Goal: Task Accomplishment & Management: Complete application form

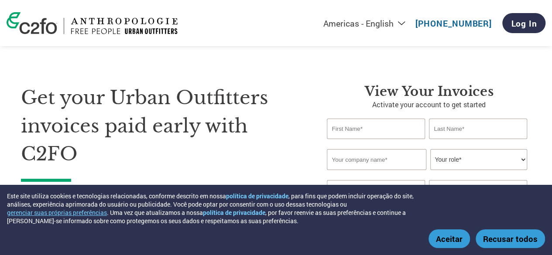
click at [450, 240] on button "Aceitar" at bounding box center [448, 238] width 41 height 19
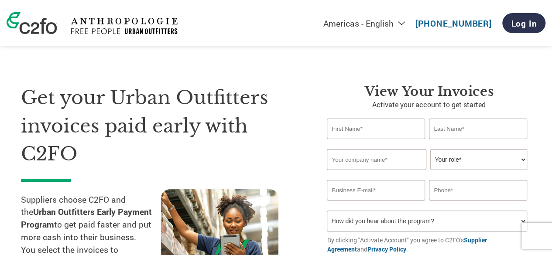
type input "[PERSON_NAME][EMAIL_ADDRESS][PERSON_NAME][DOMAIN_NAME]"
type input "[PHONE_NUMBER]"
click at [352, 126] on input "text" at bounding box center [376, 129] width 98 height 21
type input "[PERSON_NAME]"
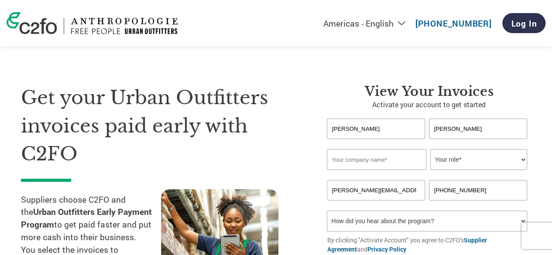
type input "[PERSON_NAME]"
type input "Larroudé INC."
click at [491, 162] on select "Your role* CFO Controller Credit Manager Finance Director Treasurer CEO Preside…" at bounding box center [478, 159] width 96 height 21
select select "ACCOUNTS_RECEIVABLE"
click at [430, 150] on select "Your role* CFO Controller Credit Manager Finance Director Treasurer CEO Preside…" at bounding box center [478, 159] width 96 height 21
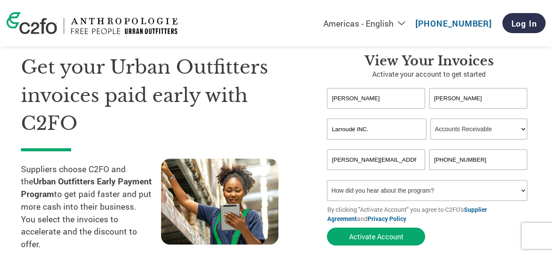
scroll to position [44, 0]
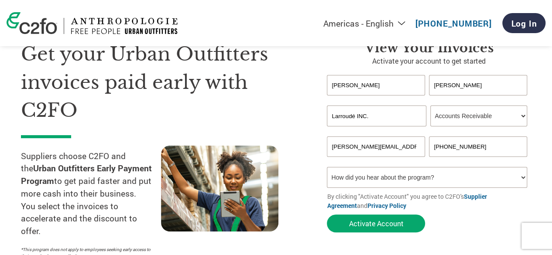
drag, startPoint x: 484, startPoint y: 147, endPoint x: 451, endPoint y: 148, distance: 33.2
click at [451, 148] on input "[PHONE_NUMBER]" at bounding box center [478, 147] width 98 height 21
type input "[PHONE_NUMBER]"
click at [413, 181] on select "How did you hear about the program? Received a letter Email Social Media Online…" at bounding box center [427, 177] width 200 height 21
select select "Other"
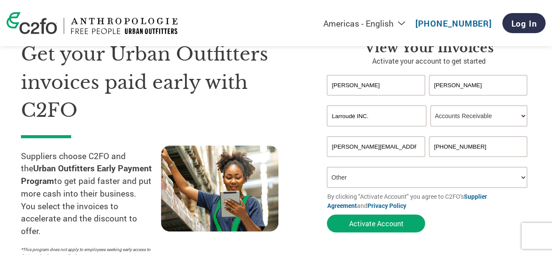
click at [327, 168] on select "How did you hear about the program? Received a letter Email Social Media Online…" at bounding box center [427, 177] width 200 height 21
click at [369, 224] on button "Activate Account" at bounding box center [376, 224] width 98 height 18
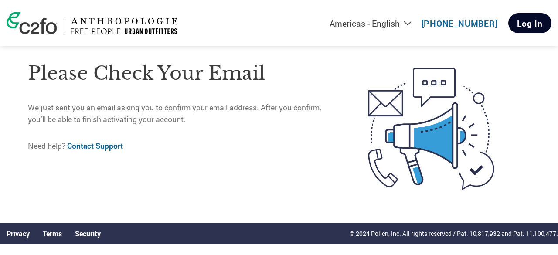
click at [537, 25] on link "Log In" at bounding box center [530, 23] width 43 height 20
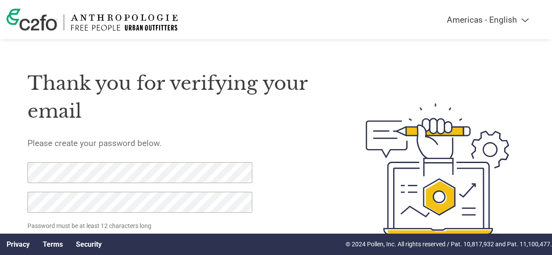
scroll to position [44, 0]
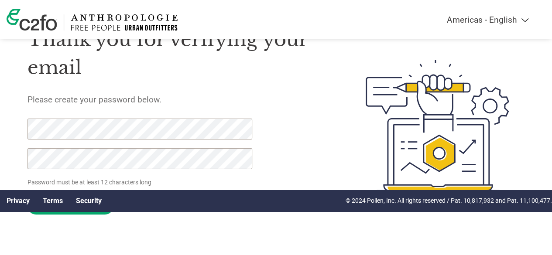
click at [27, 198] on input "Set Password" at bounding box center [70, 206] width 86 height 17
click at [6, 127] on div "Thank you for verifying your email Please create your password below. Password …" at bounding box center [276, 125] width 552 height 225
click at [14, 160] on div "Thank you for verifying your email Please create your password below. Password …" at bounding box center [276, 125] width 552 height 225
click at [9, 158] on div "Thank you for verifying your email Please create your password below. Password …" at bounding box center [276, 125] width 552 height 225
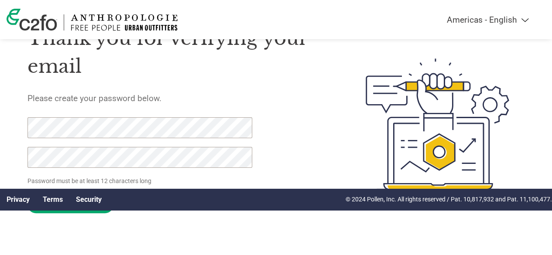
scroll to position [48, 0]
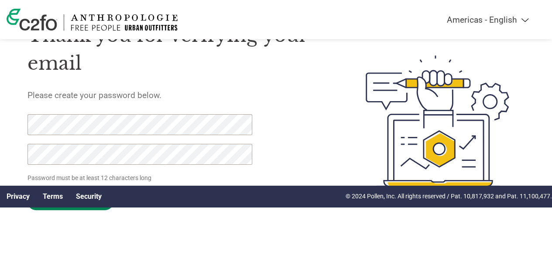
click at [50, 209] on input "Set Password" at bounding box center [70, 201] width 86 height 17
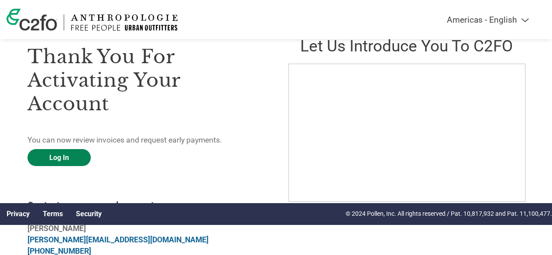
scroll to position [44, 0]
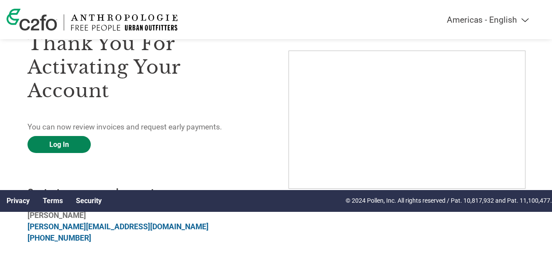
click at [62, 140] on link "Log In" at bounding box center [58, 144] width 63 height 17
